Goal: Task Accomplishment & Management: Manage account settings

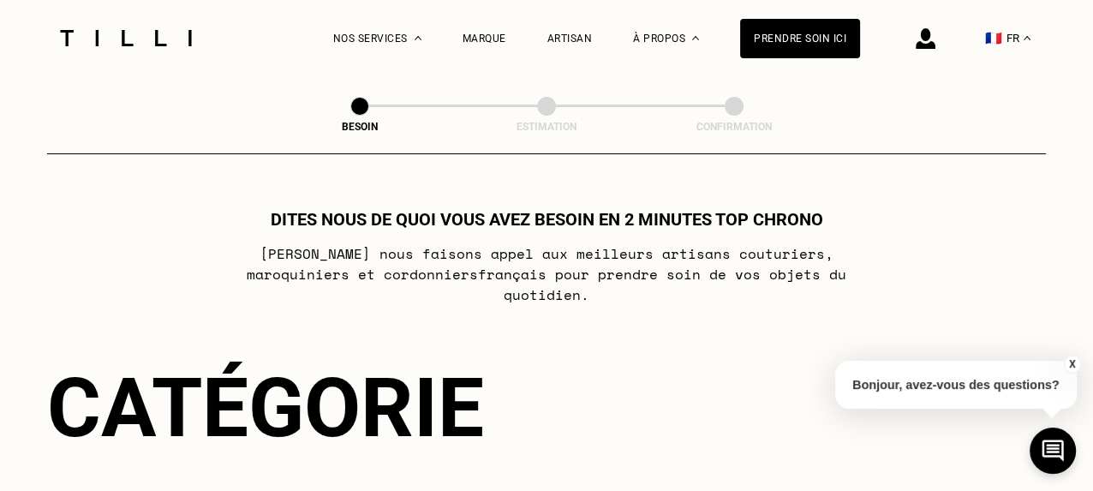
click at [933, 42] on img at bounding box center [926, 38] width 20 height 21
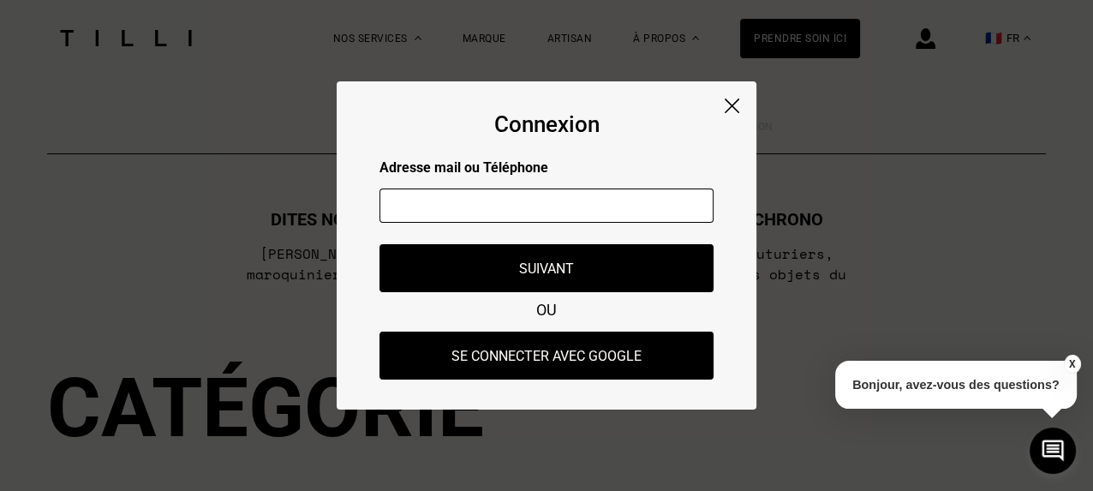
click at [431, 210] on input "text" at bounding box center [547, 206] width 334 height 34
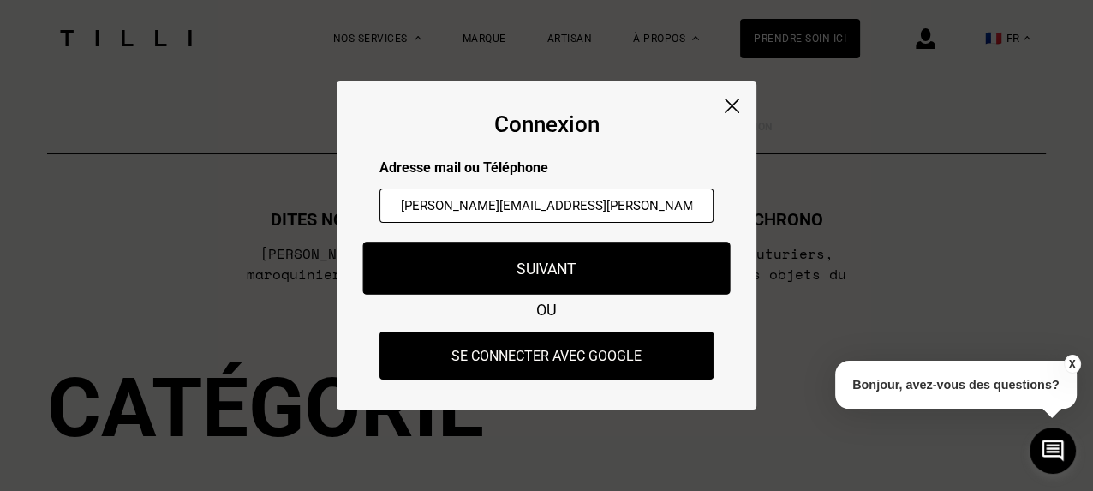
type input "[PERSON_NAME][EMAIL_ADDRESS][PERSON_NAME][DOMAIN_NAME]"
click at [560, 258] on button "Suivant" at bounding box center [547, 268] width 368 height 53
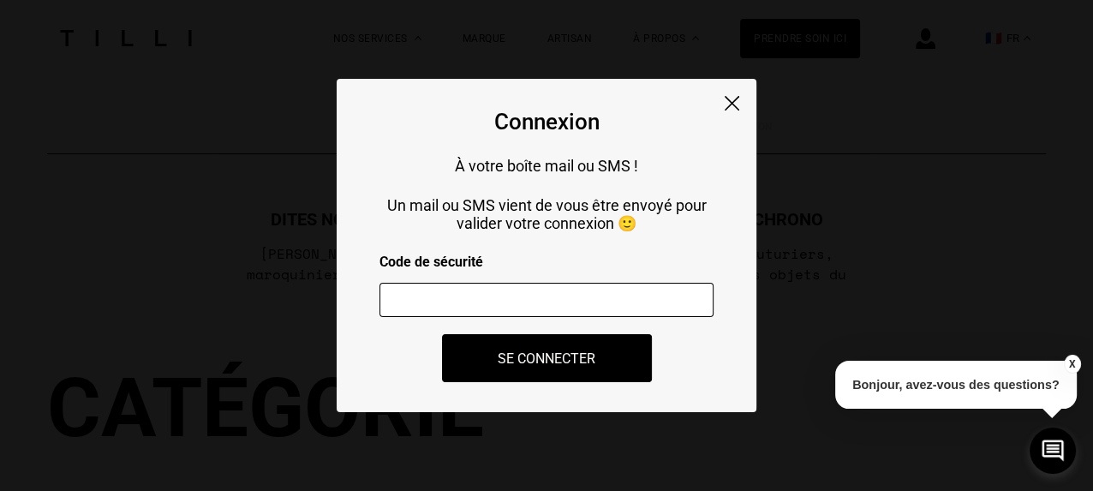
click at [416, 307] on input "number" at bounding box center [547, 300] width 334 height 34
click at [401, 296] on input "number" at bounding box center [547, 300] width 334 height 34
drag, startPoint x: 458, startPoint y: 302, endPoint x: 383, endPoint y: 307, distance: 74.7
click at [383, 307] on input "number" at bounding box center [547, 300] width 334 height 34
click at [686, 305] on input "-1" at bounding box center [547, 300] width 334 height 34
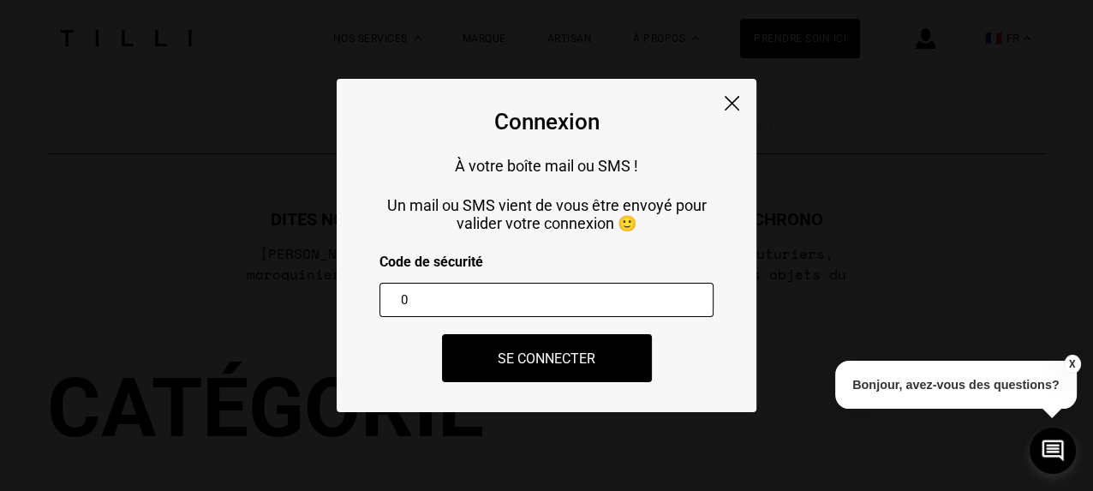
type input "0"
click at [682, 297] on input "0" at bounding box center [547, 300] width 334 height 34
drag, startPoint x: 411, startPoint y: 304, endPoint x: 367, endPoint y: 303, distance: 44.6
click at [367, 303] on div "Connexion À votre boîte mail ou SMS ! Un mail ou SMS vient de vous être envoyé …" at bounding box center [547, 245] width 420 height 333
click at [724, 93] on div "Connexion À votre boîte mail ou SMS ! Un mail ou SMS vient de vous être envoyé …" at bounding box center [547, 245] width 420 height 333
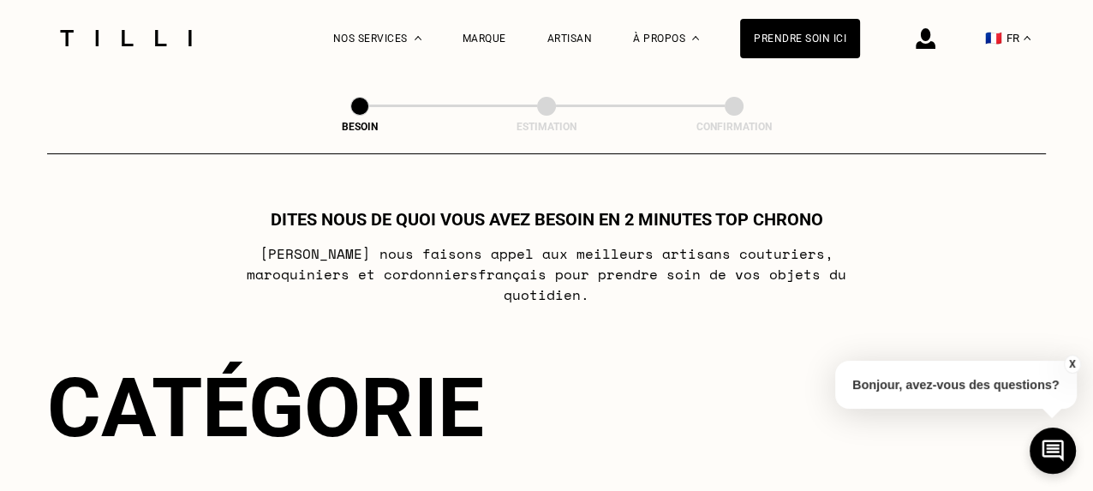
click at [936, 33] on img at bounding box center [926, 38] width 20 height 21
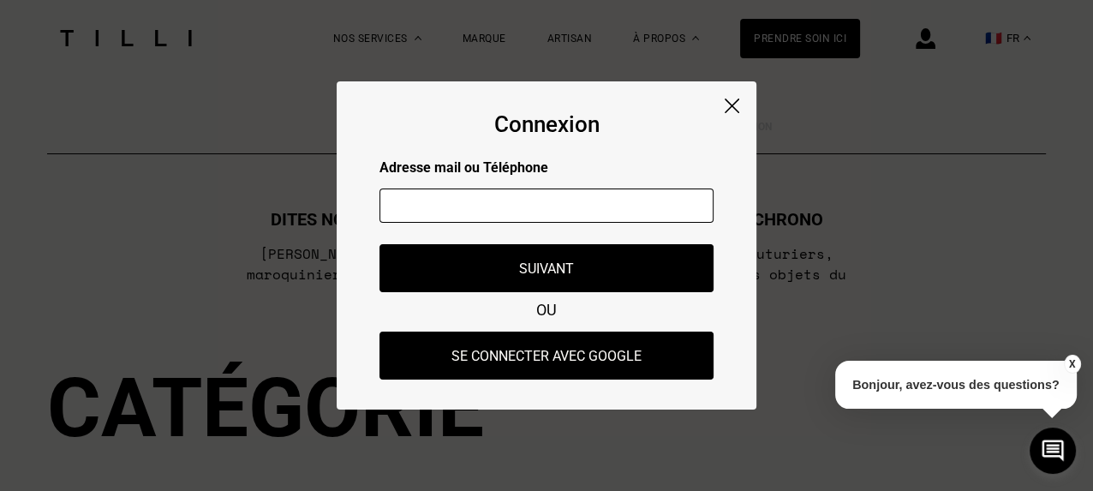
click at [506, 208] on input "text" at bounding box center [547, 206] width 334 height 34
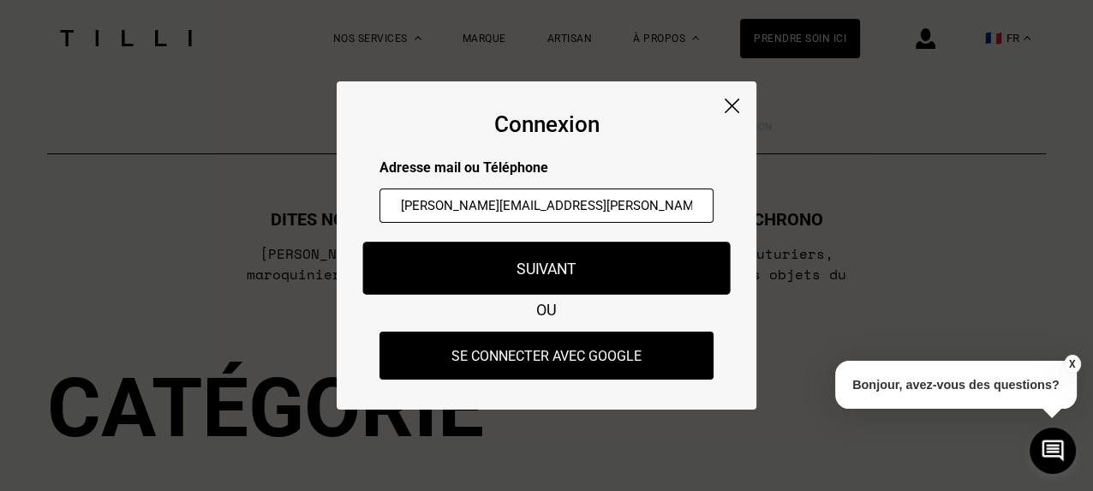
type input "[PERSON_NAME][EMAIL_ADDRESS][PERSON_NAME][DOMAIN_NAME]"
click at [557, 274] on button "Suivant" at bounding box center [547, 268] width 368 height 53
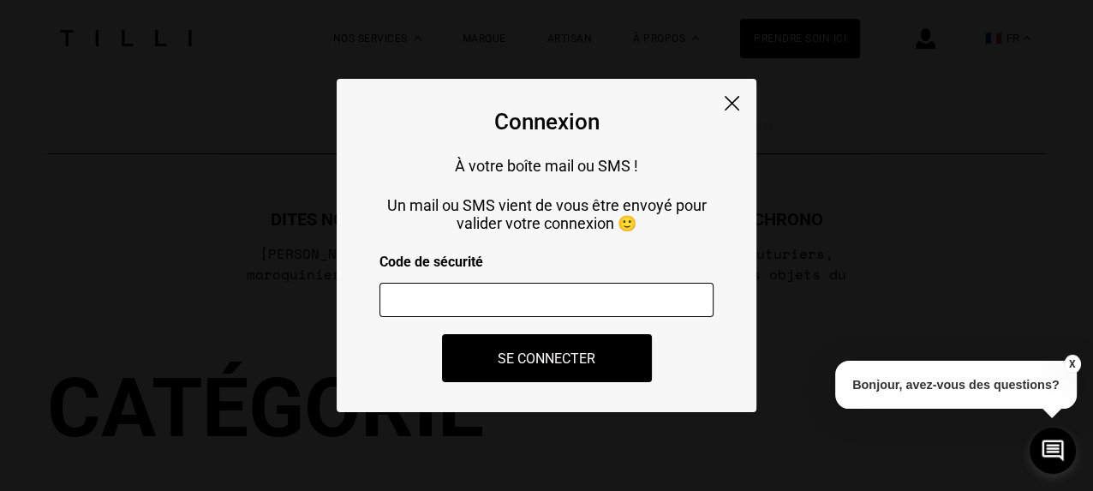
click at [453, 308] on input "number" at bounding box center [547, 300] width 334 height 34
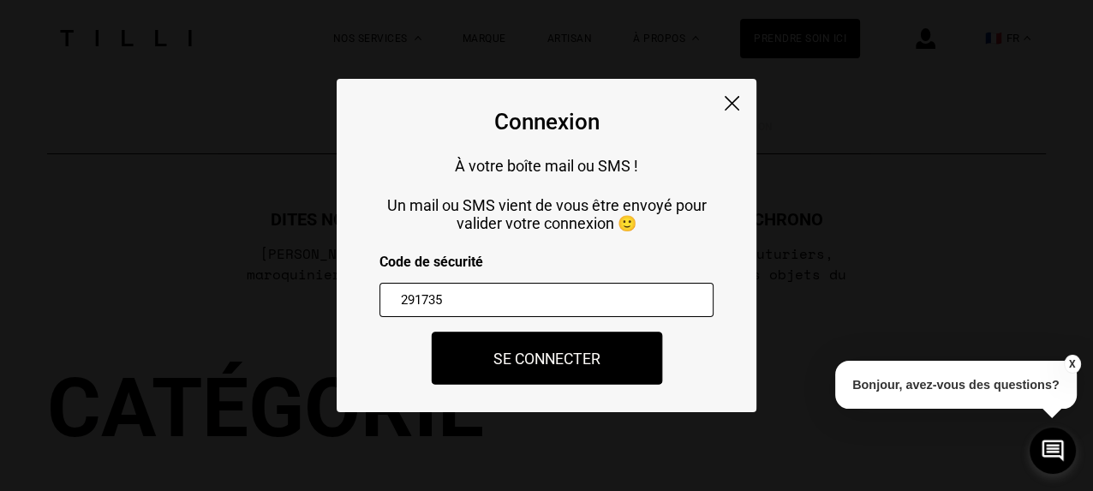
type input "291735"
click at [557, 371] on button "Se connecter" at bounding box center [546, 358] width 231 height 53
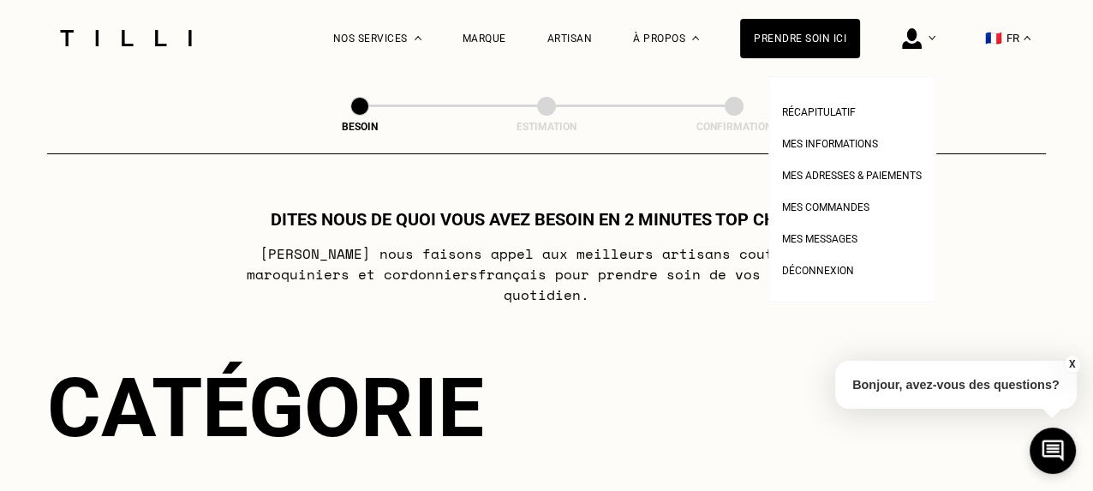
click at [917, 42] on img at bounding box center [912, 38] width 20 height 21
click at [870, 175] on span "Mes adresses & paiements" at bounding box center [852, 176] width 140 height 12
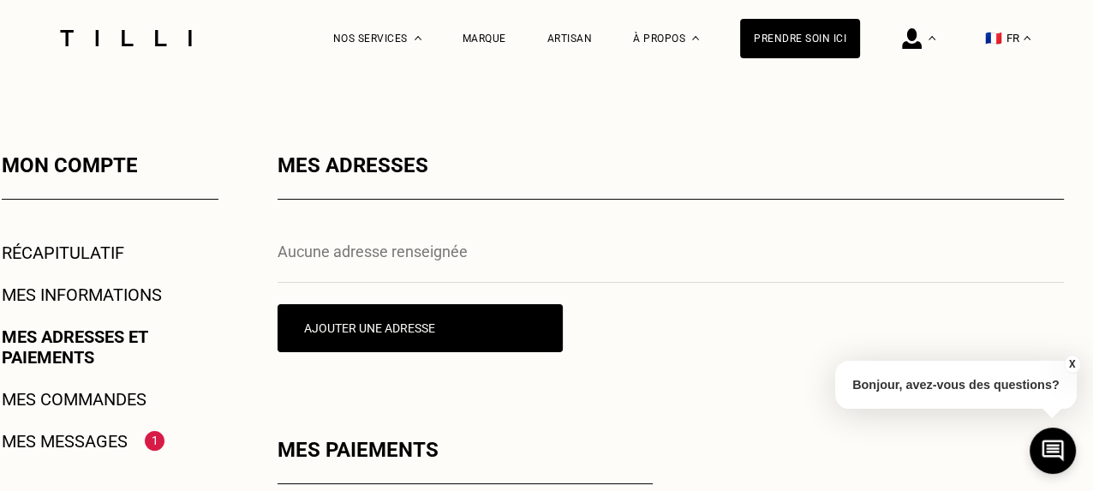
scroll to position [291, 0]
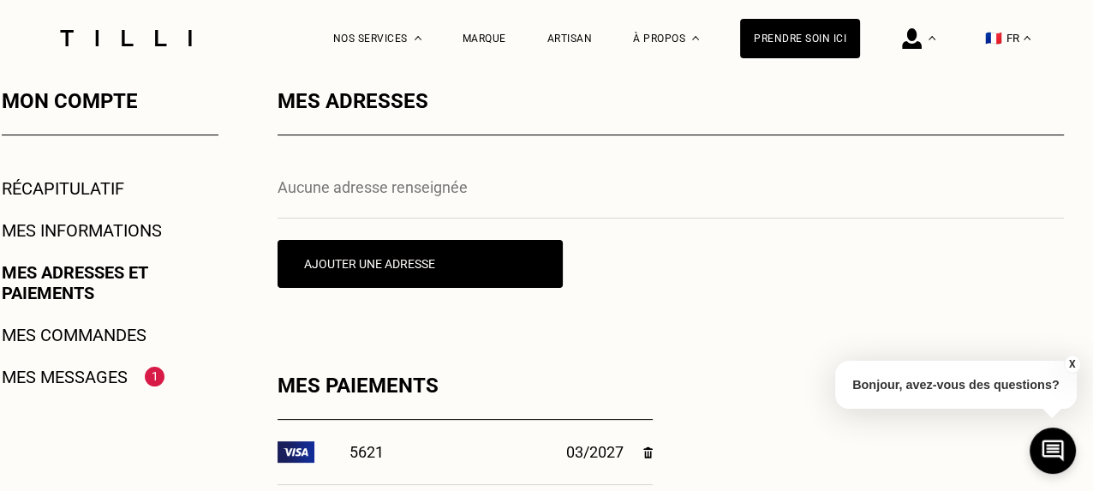
click at [327, 195] on p "Aucune adresse renseignée" at bounding box center [671, 187] width 787 height 18
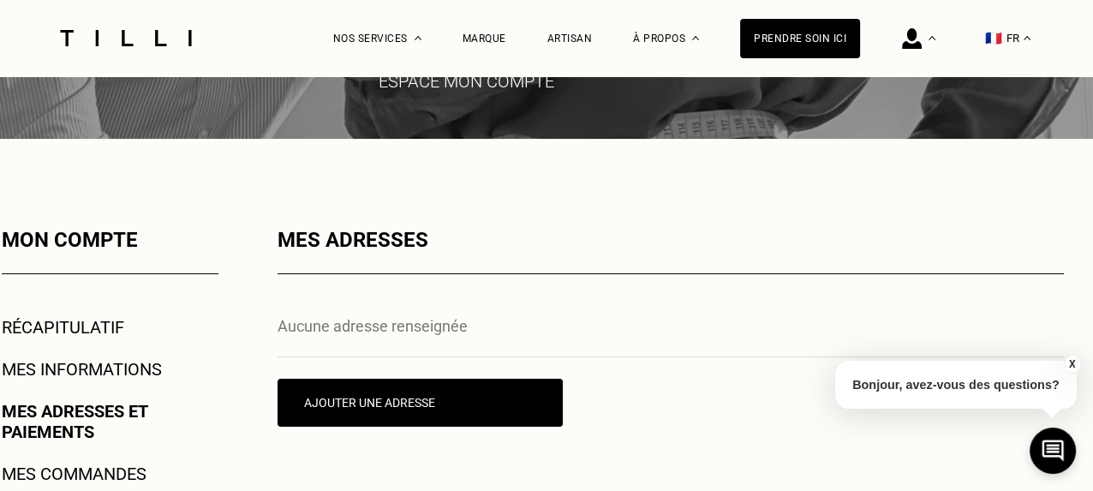
scroll to position [124, 0]
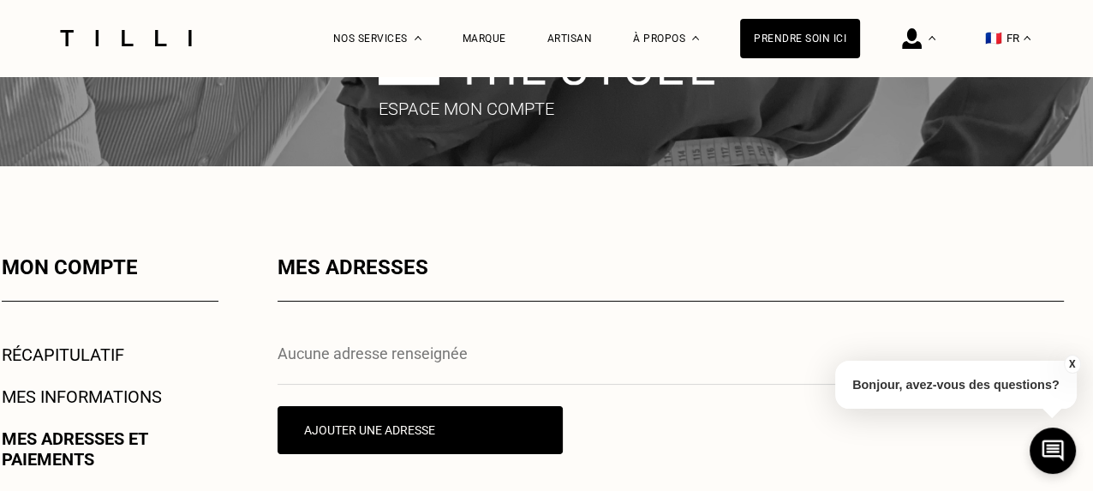
drag, startPoint x: 316, startPoint y: 323, endPoint x: 311, endPoint y: 332, distance: 10.0
click at [314, 326] on div "Mes adresses Aucune adresse renseignée Ajouter une adresse" at bounding box center [671, 397] width 787 height 285
click at [299, 354] on p "Aucune adresse renseignée" at bounding box center [671, 354] width 787 height 18
click at [122, 436] on link "Mes adresses et paiements" at bounding box center [110, 448] width 217 height 41
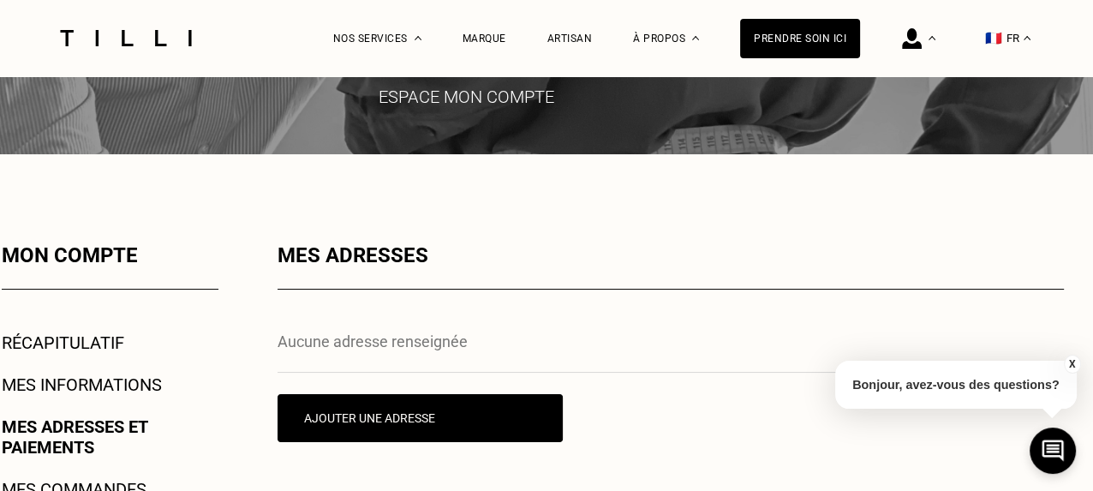
scroll to position [182, 0]
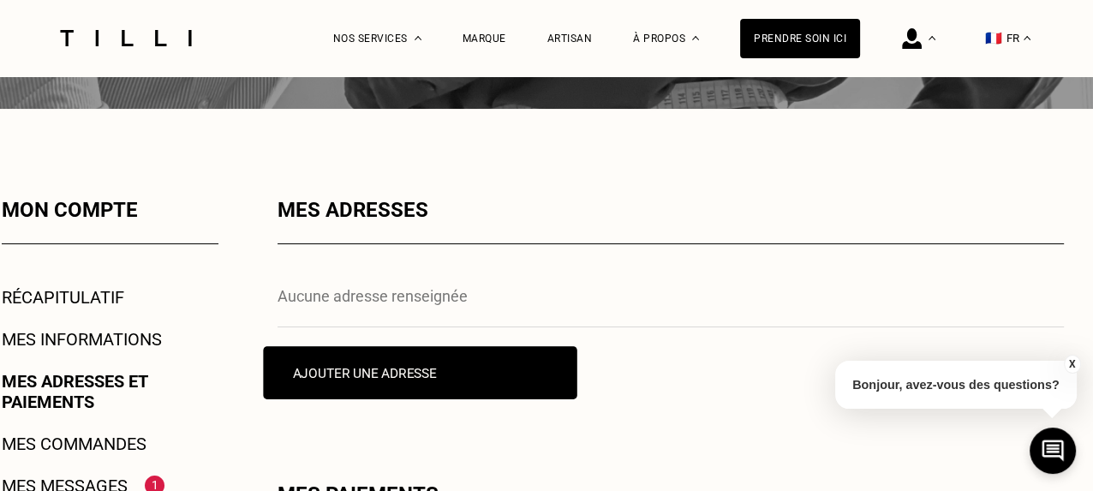
click at [342, 383] on button "Ajouter une adresse" at bounding box center [420, 372] width 314 height 53
select select "AT"
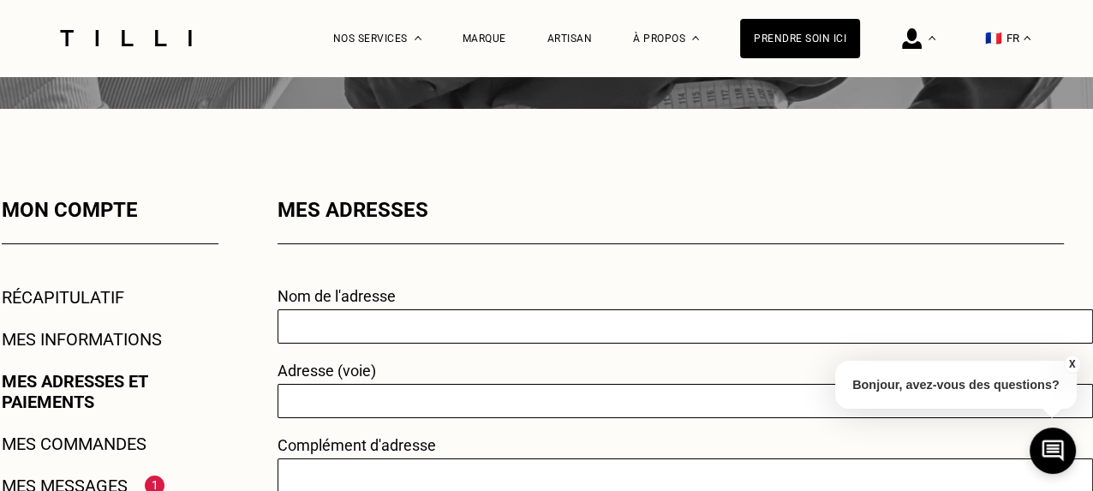
click at [345, 328] on input "text" at bounding box center [686, 326] width 816 height 34
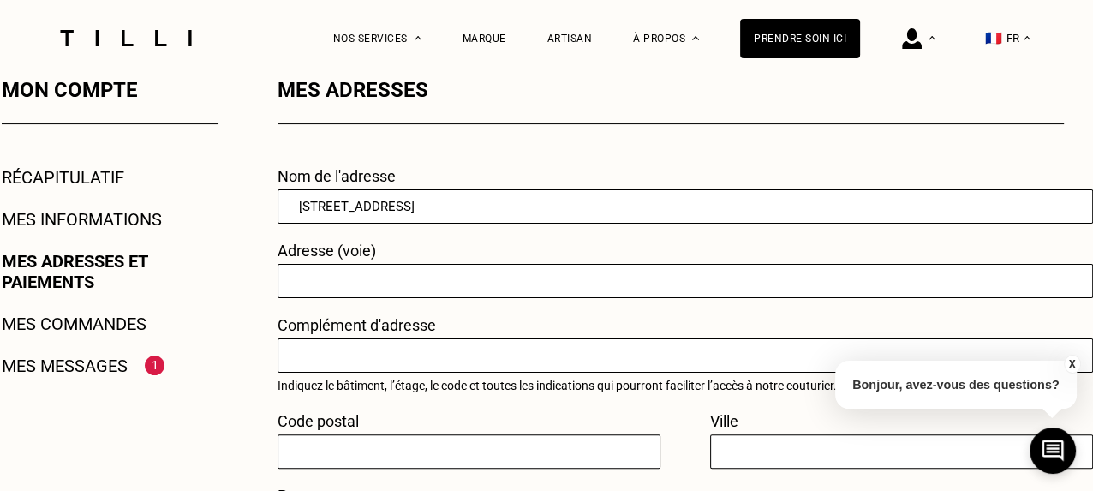
scroll to position [325, 0]
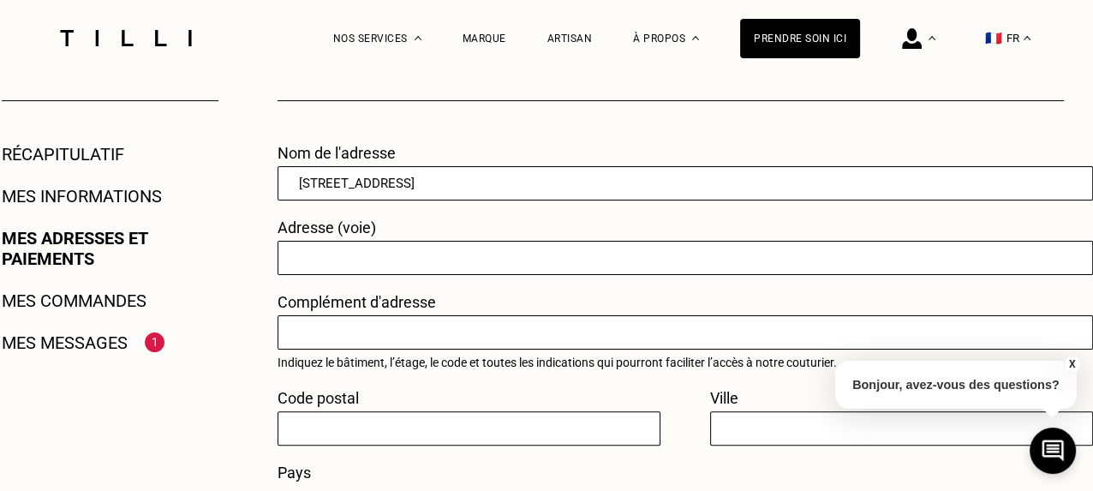
type input "24 ave de Suffren"
click at [372, 339] on input "text" at bounding box center [686, 332] width 816 height 34
click at [409, 330] on input "Le code sera donn" par telephone" at bounding box center [686, 332] width 816 height 34
type input "Le code sera donné par téléphone"
click at [332, 423] on input "text" at bounding box center [469, 428] width 383 height 34
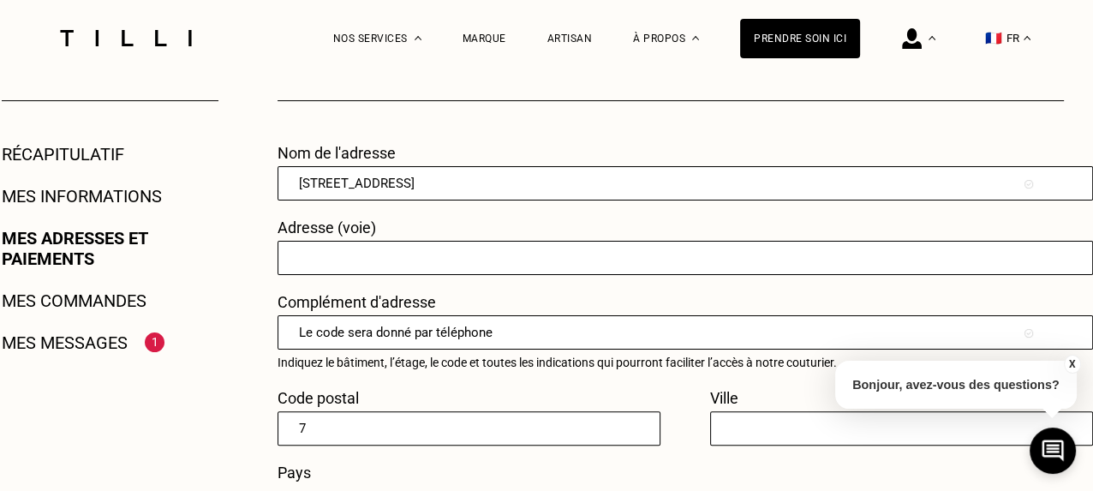
type input "75"
type input "Paris"
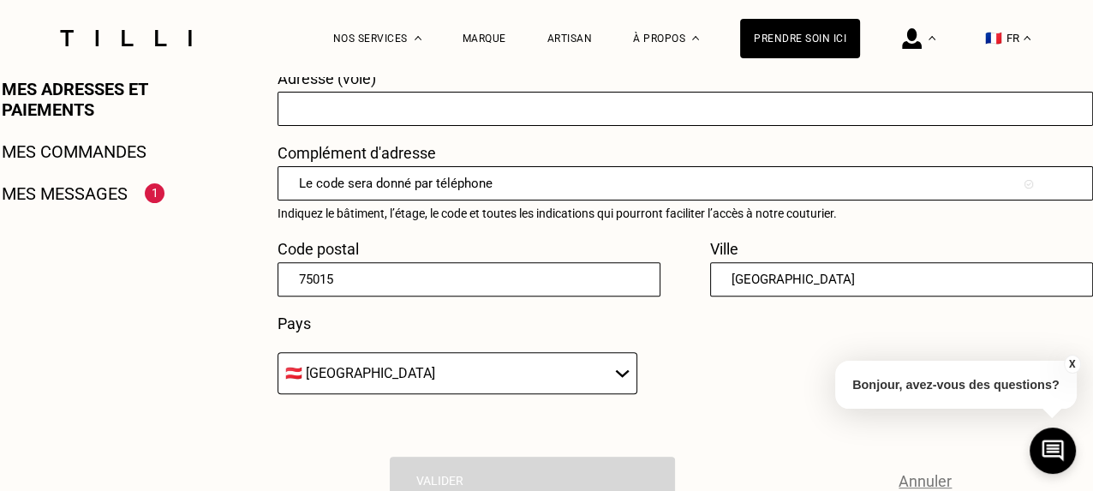
scroll to position [519, 0]
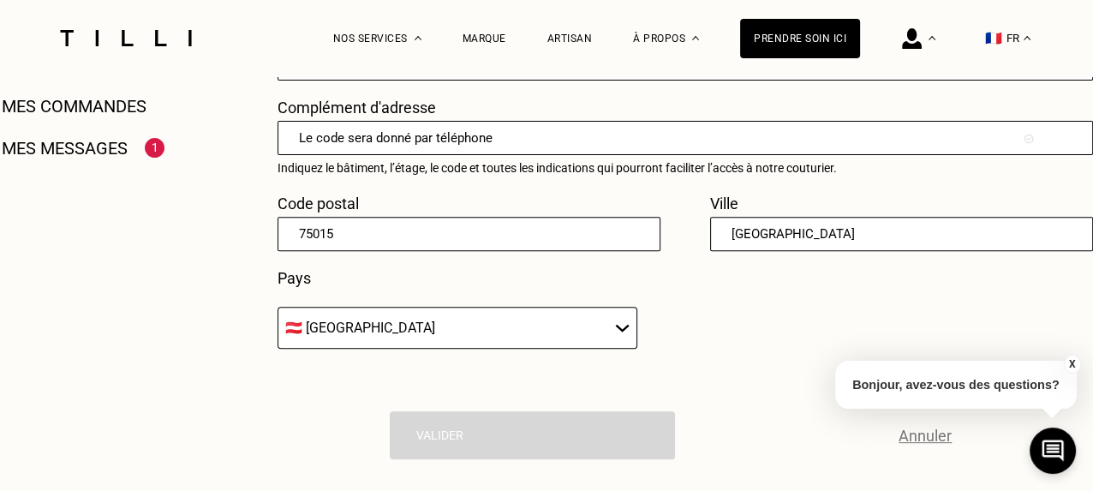
type input "75015"
click at [621, 326] on select "🇩🇪 Allemagne 🇦🇹 Autriche 🇧🇪 Belgique 🇧🇬 Bulgarie 🇨🇾 Chypre 🇭🇷 Croatie 🇩🇰 Danema…" at bounding box center [458, 328] width 360 height 42
click at [620, 330] on select "🇩🇪 Allemagne 🇦🇹 Autriche 🇧🇪 Belgique 🇧🇬 Bulgarie 🇨🇾 Chypre 🇭🇷 Croatie 🇩🇰 Danema…" at bounding box center [458, 328] width 360 height 42
select select "FR"
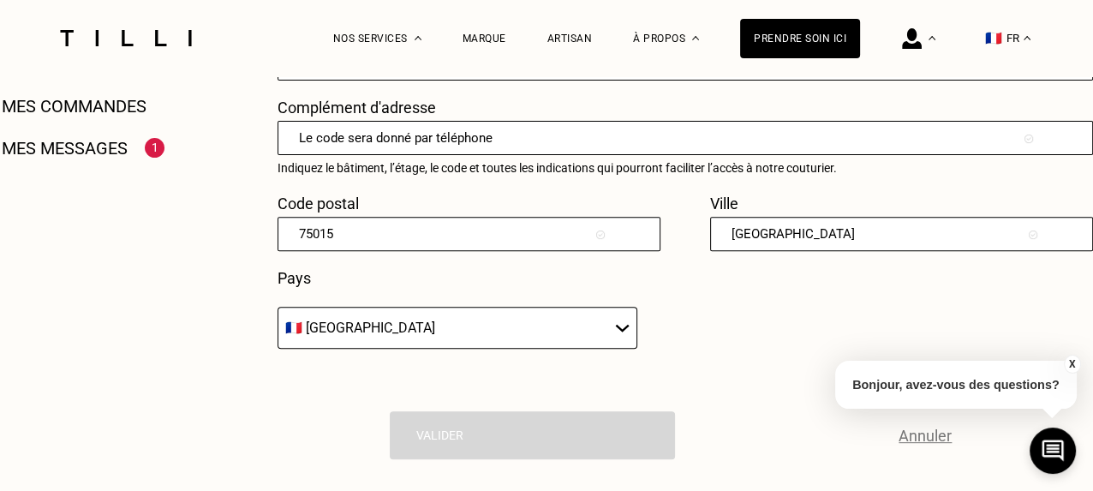
click at [278, 309] on select "🇩🇪 Allemagne 🇦🇹 Autriche 🇧🇪 Belgique 🇧🇬 Bulgarie 🇨🇾 Chypre 🇭🇷 Croatie 🇩🇰 Danema…" at bounding box center [458, 328] width 360 height 42
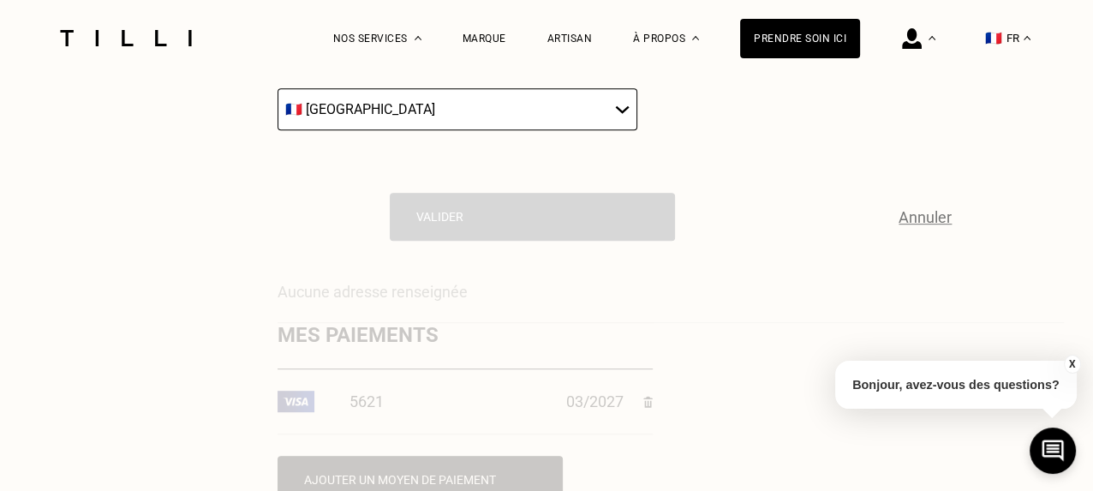
scroll to position [603, 0]
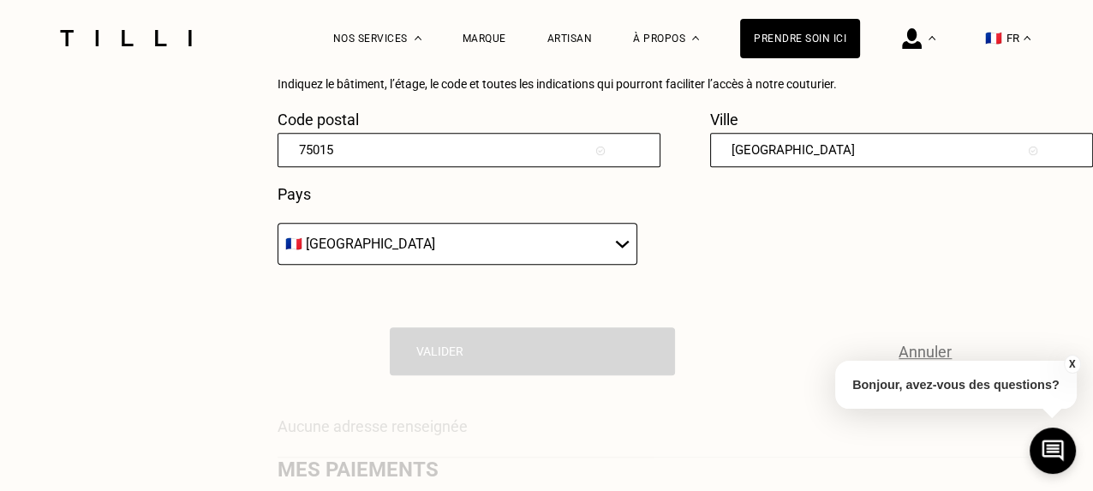
click at [514, 359] on div "Valider Annuler" at bounding box center [671, 351] width 787 height 48
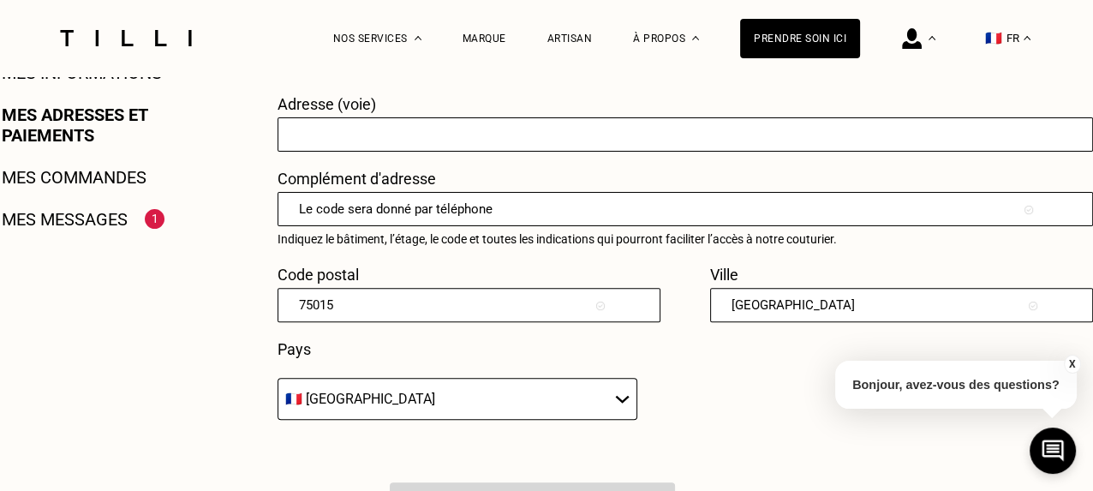
scroll to position [350, 0]
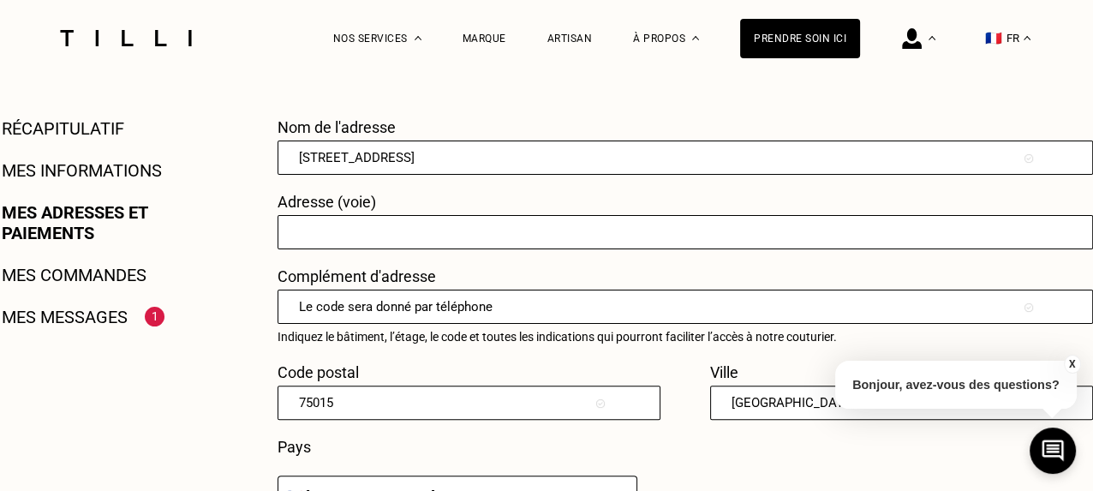
click at [345, 229] on input "text" at bounding box center [686, 232] width 816 height 34
type input "24 ave de Suffren"
drag, startPoint x: 407, startPoint y: 158, endPoint x: 297, endPoint y: 159, distance: 110.6
click at [297, 159] on input "24 ave de Suffren" at bounding box center [686, 158] width 816 height 34
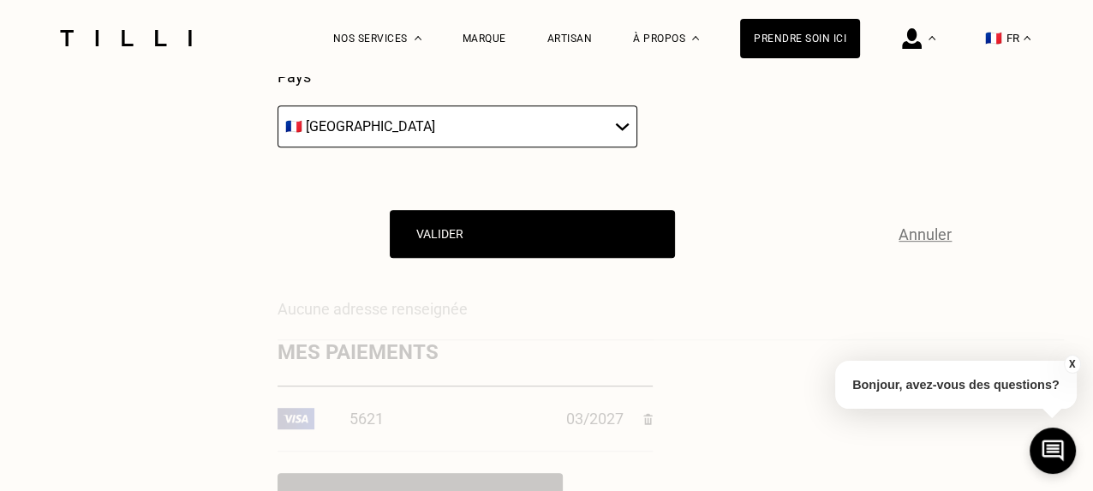
scroll to position [729, 0]
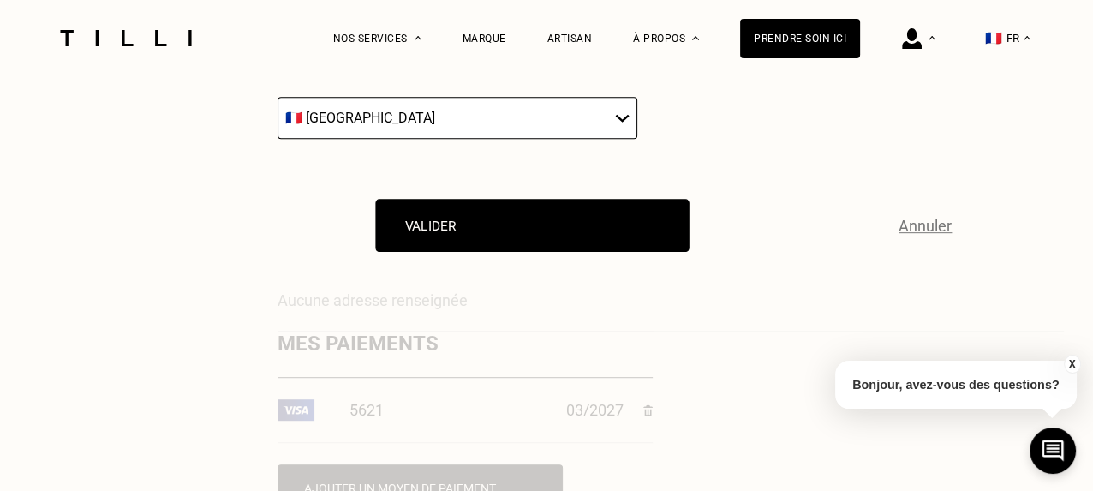
type input "Firouzeh Mehran"
click at [589, 218] on button "Valider" at bounding box center [532, 225] width 314 height 53
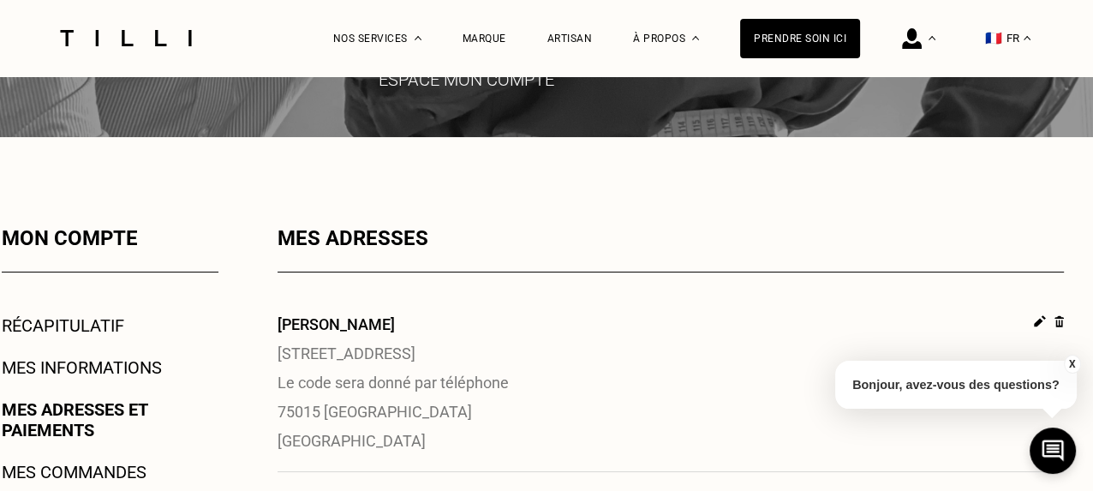
scroll to position [211, 0]
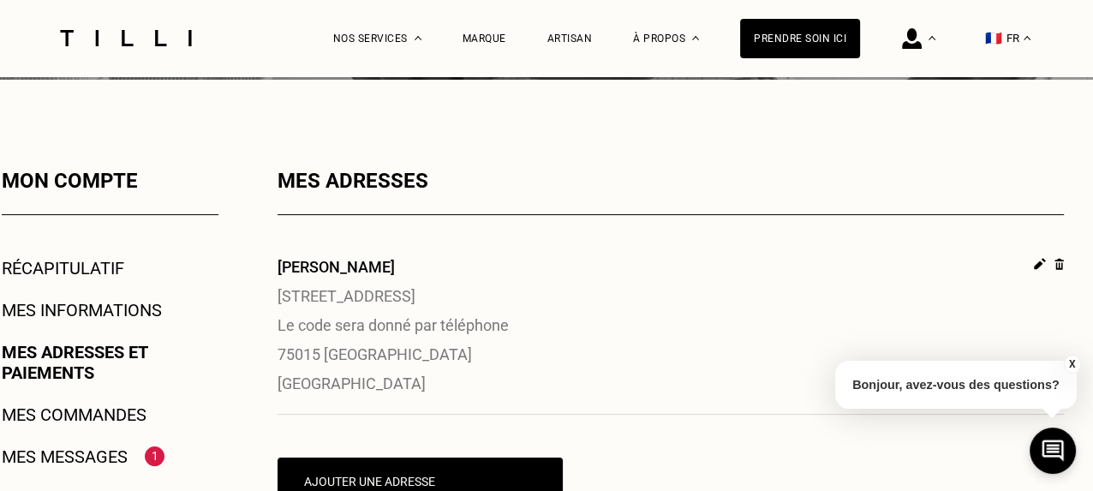
click at [98, 265] on link "Récapitulatif" at bounding box center [63, 268] width 123 height 21
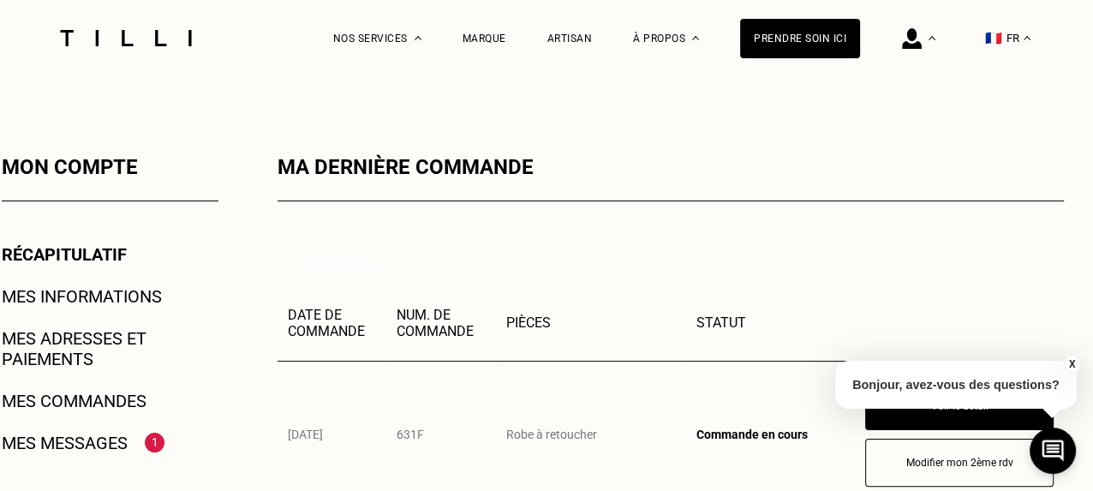
scroll to position [319, 0]
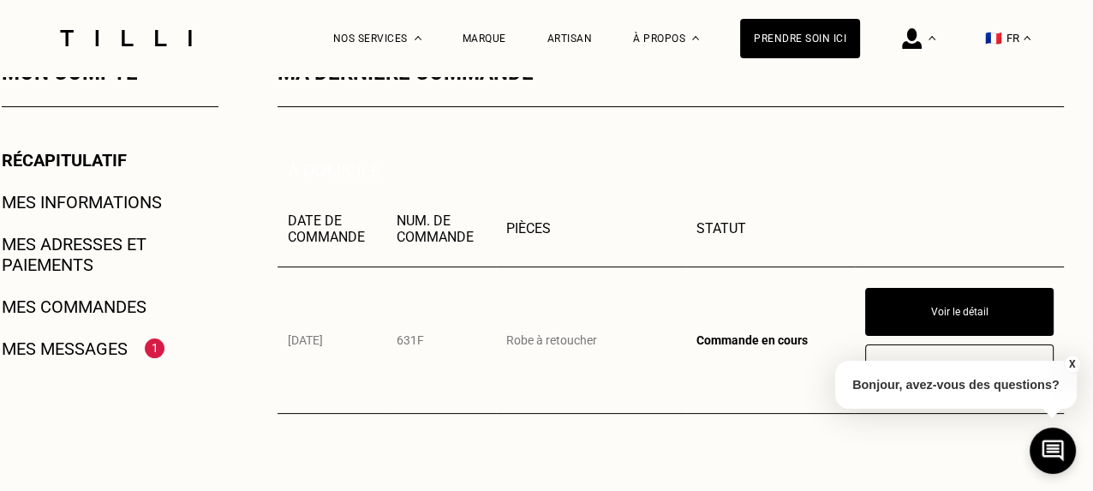
click at [112, 344] on link "Mes messages" at bounding box center [65, 349] width 126 height 21
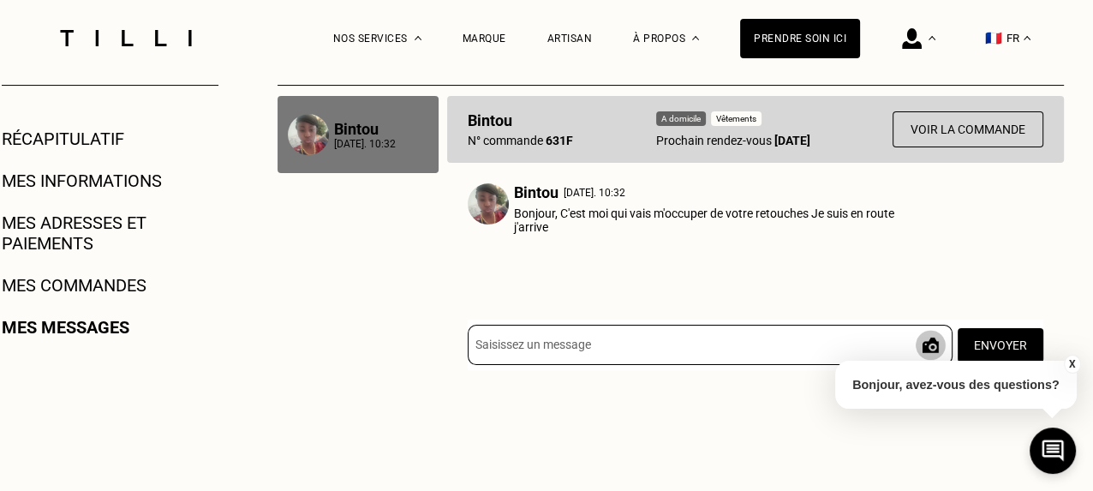
scroll to position [345, 0]
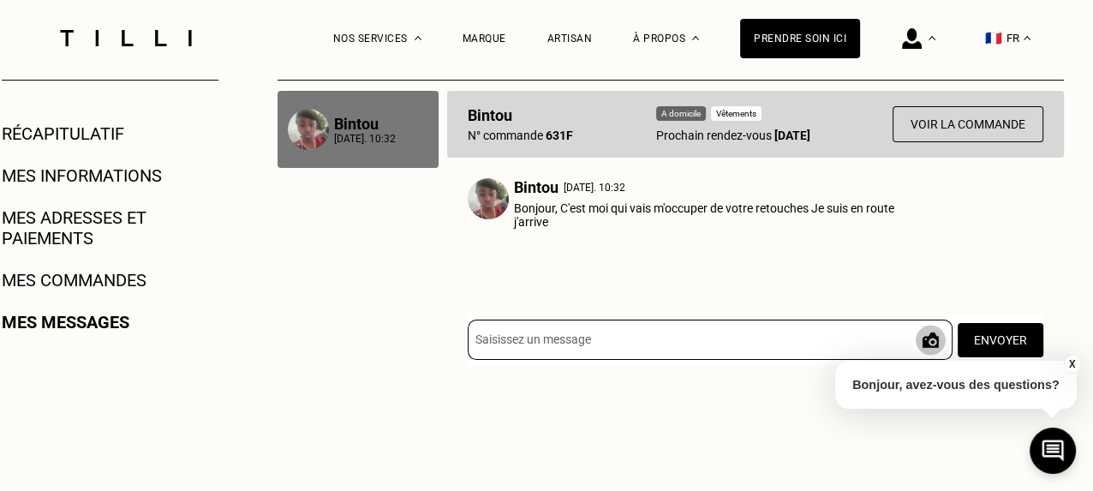
click at [101, 333] on link "Mes messages" at bounding box center [66, 322] width 128 height 21
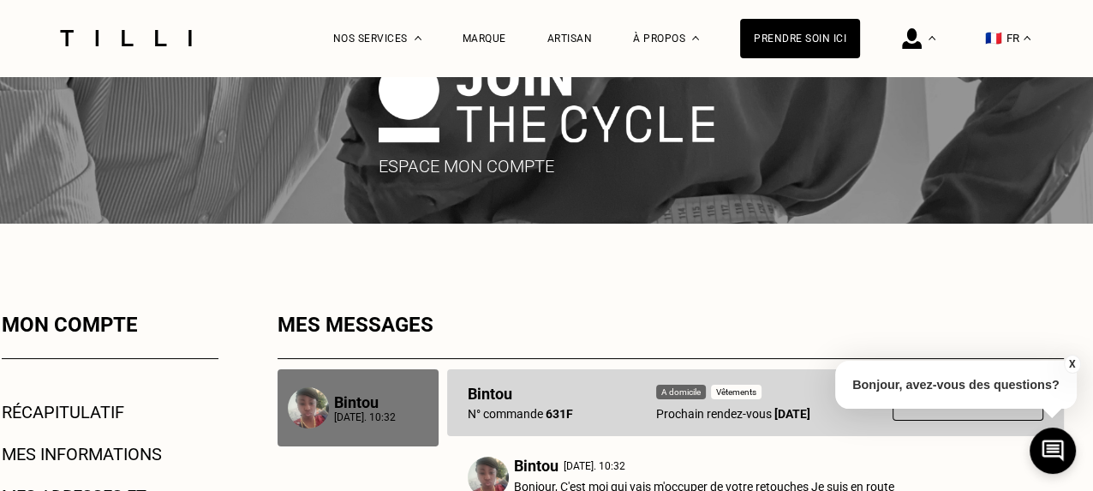
scroll to position [0, 0]
